Goal: Task Accomplishment & Management: Manage account settings

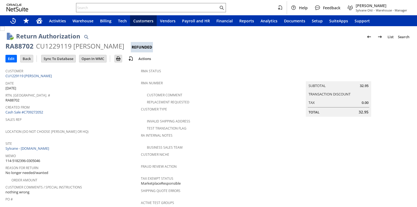
click at [95, 158] on div "Memo 114-5182396-0305046" at bounding box center [71, 157] width 133 height 11
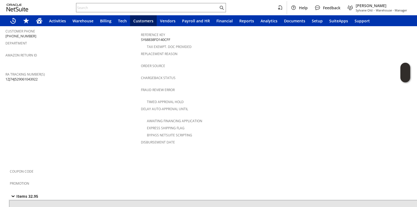
scroll to position [323, 0]
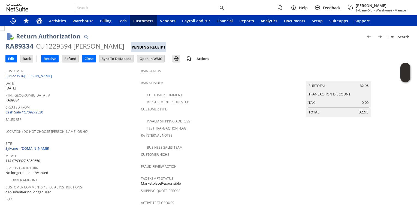
drag, startPoint x: 68, startPoint y: 82, endPoint x: 80, endPoint y: 56, distance: 28.1
click at [71, 77] on tbody "Customer CU1229594 Betty Morgan Date 8/25/2025 Rtn. Auth. # RA89334 Created Fro…" at bounding box center [72, 164] width 135 height 196
click at [51, 60] on input "Receive" at bounding box center [49, 58] width 17 height 7
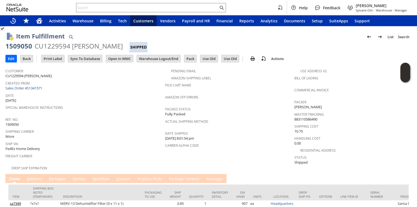
click at [55, 176] on link "P ackages" at bounding box center [57, 179] width 19 height 6
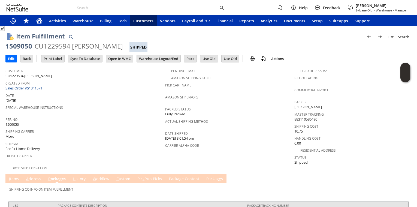
scroll to position [25, 0]
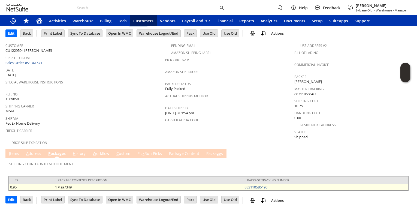
click at [273, 185] on td "883110586490" at bounding box center [325, 187] width 165 height 7
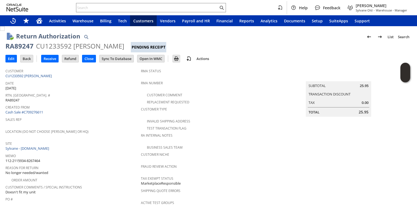
drag, startPoint x: 96, startPoint y: 130, endPoint x: 96, endPoint y: 123, distance: 6.8
click at [96, 128] on span "Location (Do Not Choose [PERSON_NAME] or HQ)" at bounding box center [71, 130] width 133 height 6
click at [55, 59] on input "Receive" at bounding box center [49, 58] width 17 height 7
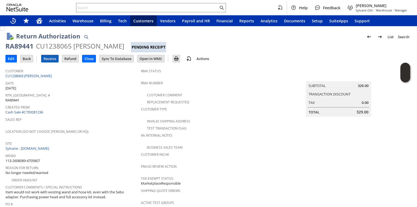
click at [54, 60] on input "Receive" at bounding box center [49, 58] width 17 height 7
